Goal: Transaction & Acquisition: Book appointment/travel/reservation

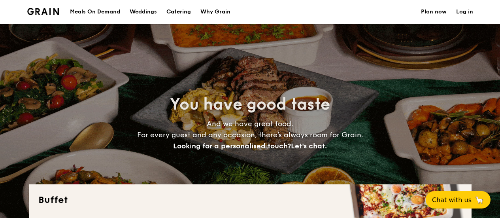
select select
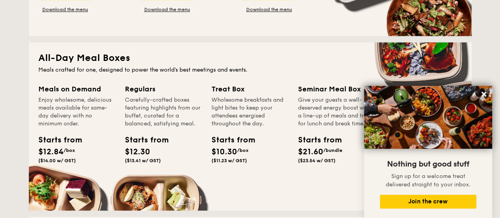
scroll to position [158, 0]
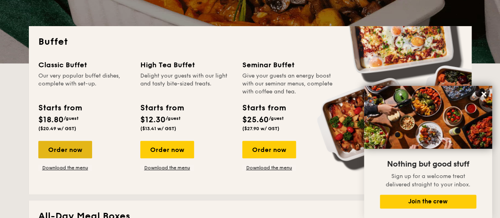
click at [75, 149] on div "Order now" at bounding box center [65, 149] width 54 height 17
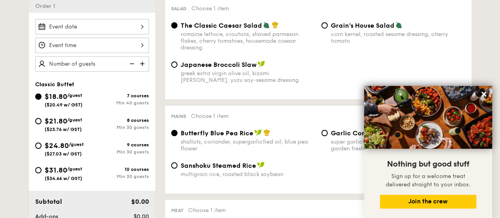
scroll to position [237, 0]
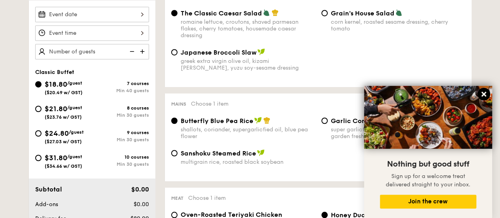
click at [485, 94] on icon at bounding box center [483, 93] width 7 height 7
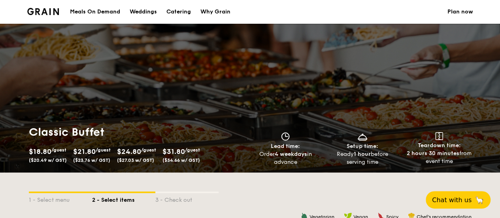
scroll to position [40, 0]
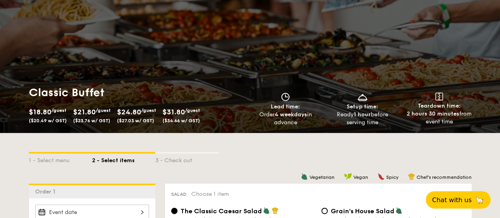
click at [281, 18] on div "Classic Buffet $18.80 /guest ($20.49 w/ GST) $21.80 /guest ($23.76 w/ GST) $24.…" at bounding box center [250, 58] width 500 height 149
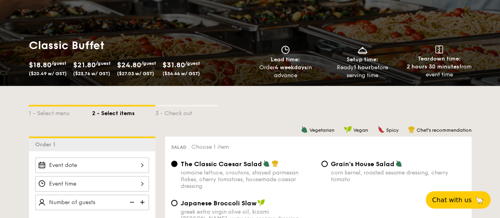
scroll to position [158, 0]
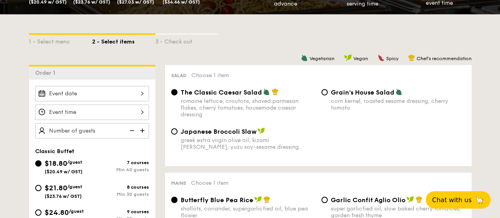
click at [76, 94] on div at bounding box center [92, 93] width 114 height 15
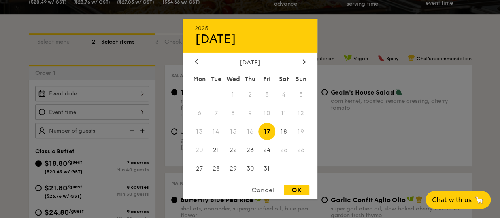
click at [267, 131] on span "17" at bounding box center [266, 131] width 17 height 17
click at [299, 190] on div "OK" at bounding box center [297, 190] width 26 height 11
type input "[DATE]"
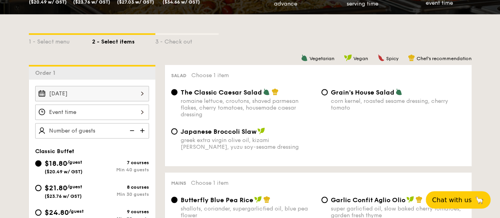
click at [125, 114] on div at bounding box center [92, 111] width 114 height 15
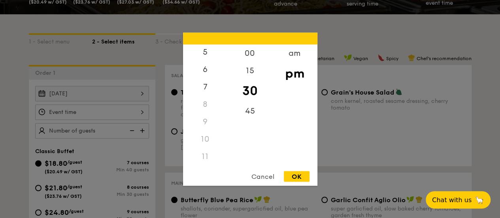
scroll to position [93, 0]
click at [207, 119] on div "9" at bounding box center [205, 121] width 45 height 17
click at [204, 122] on div "9" at bounding box center [205, 121] width 45 height 17
click at [202, 90] on div "7" at bounding box center [205, 85] width 45 height 23
click at [264, 180] on div "Cancel" at bounding box center [262, 176] width 39 height 11
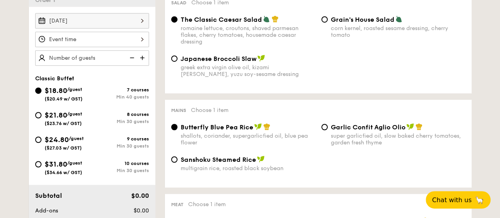
scroll to position [198, 0]
